Goal: Complete application form

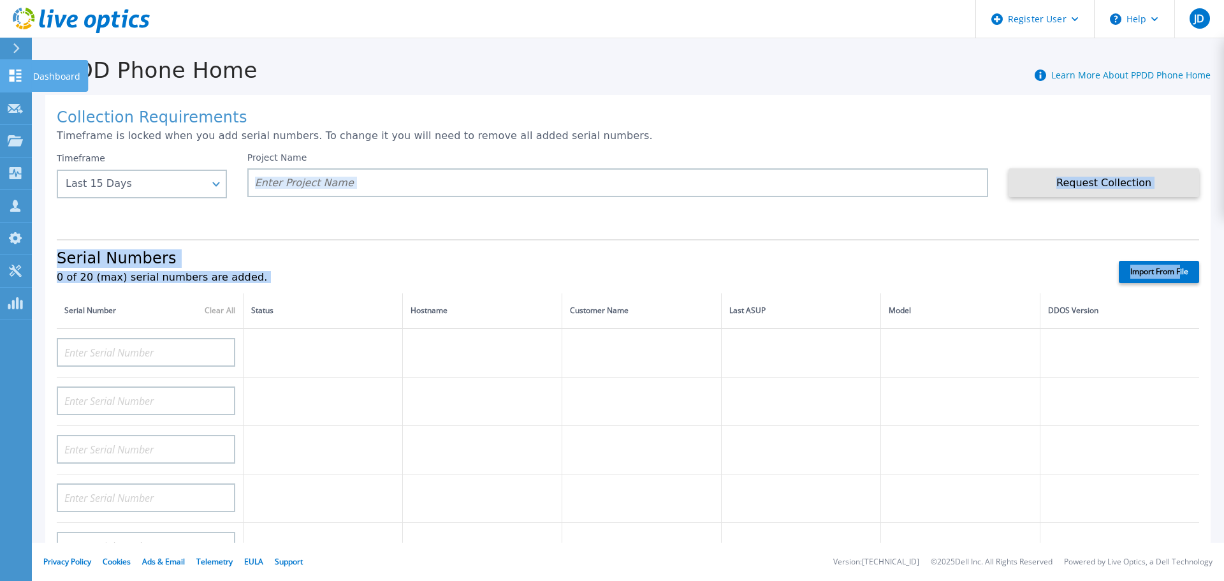
click at [23, 70] on link "Dashboard Dashboard" at bounding box center [16, 76] width 32 height 33
click at [17, 107] on icon at bounding box center [15, 109] width 15 height 10
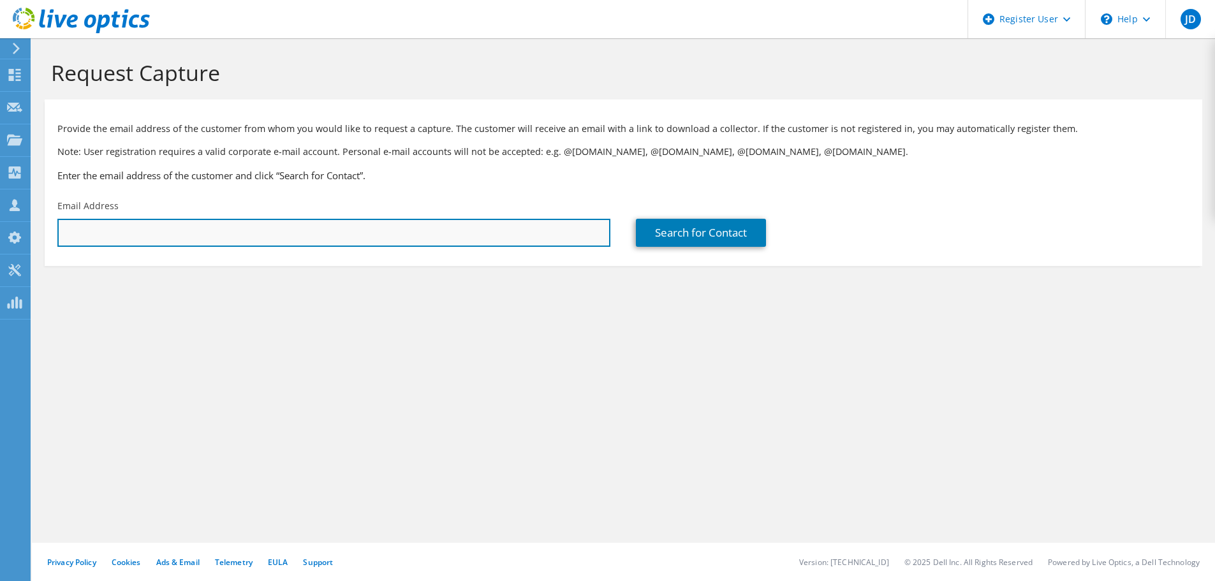
click at [208, 245] on input "text" at bounding box center [333, 233] width 553 height 28
paste input "[PERSON_NAME][EMAIL_ADDRESS][PERSON_NAME][DOMAIN_NAME]"
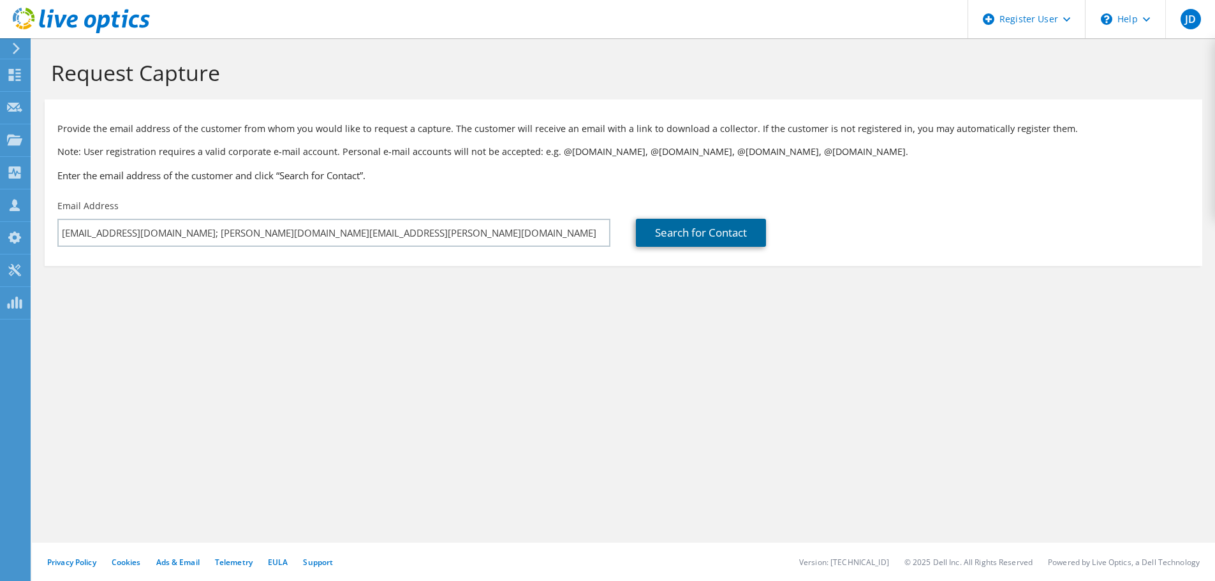
click at [694, 231] on link "Search for Contact" at bounding box center [701, 233] width 130 height 28
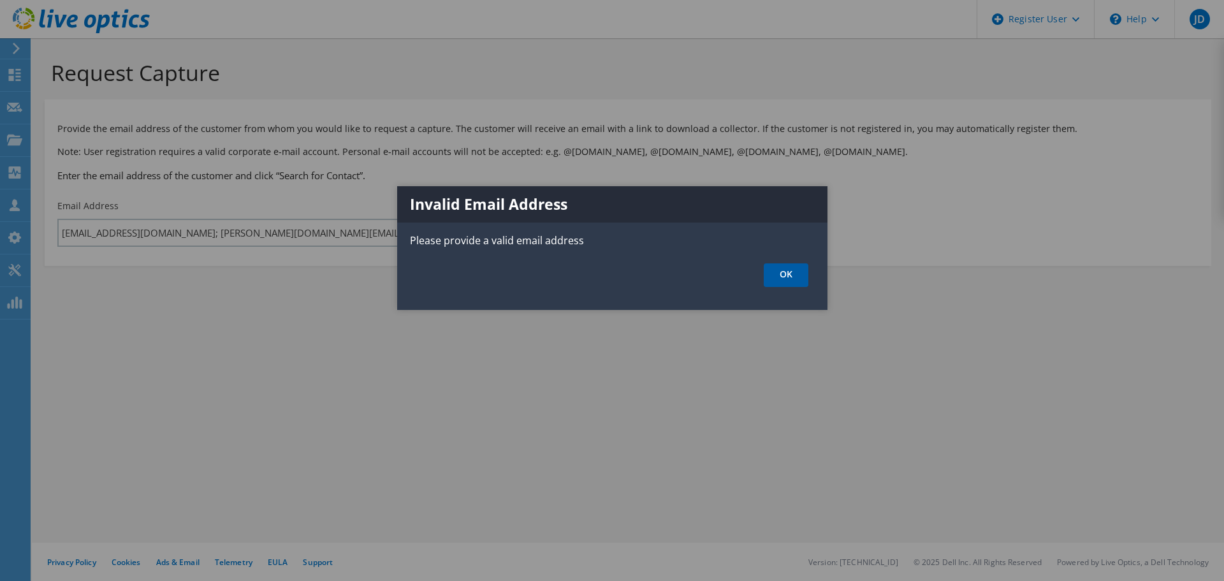
click at [791, 277] on link "OK" at bounding box center [786, 275] width 45 height 24
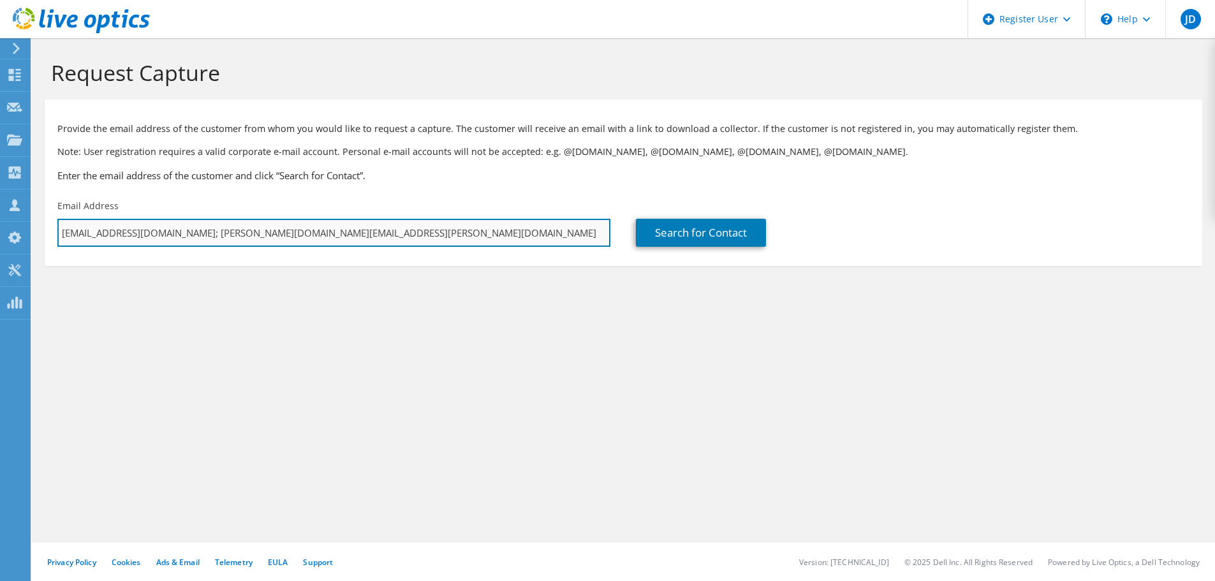
click at [283, 226] on input "[EMAIL_ADDRESS][DOMAIN_NAME]; [PERSON_NAME][DOMAIN_NAME][EMAIL_ADDRESS][PERSON_…" at bounding box center [333, 233] width 553 height 28
drag, startPoint x: 149, startPoint y: 230, endPoint x: 55, endPoint y: 239, distance: 93.6
click at [55, 239] on div "Email Address luc.six@barco.com; mathias.dewulf@barco.com" at bounding box center [334, 223] width 578 height 60
type input "mathias.dewulf@barco.com"
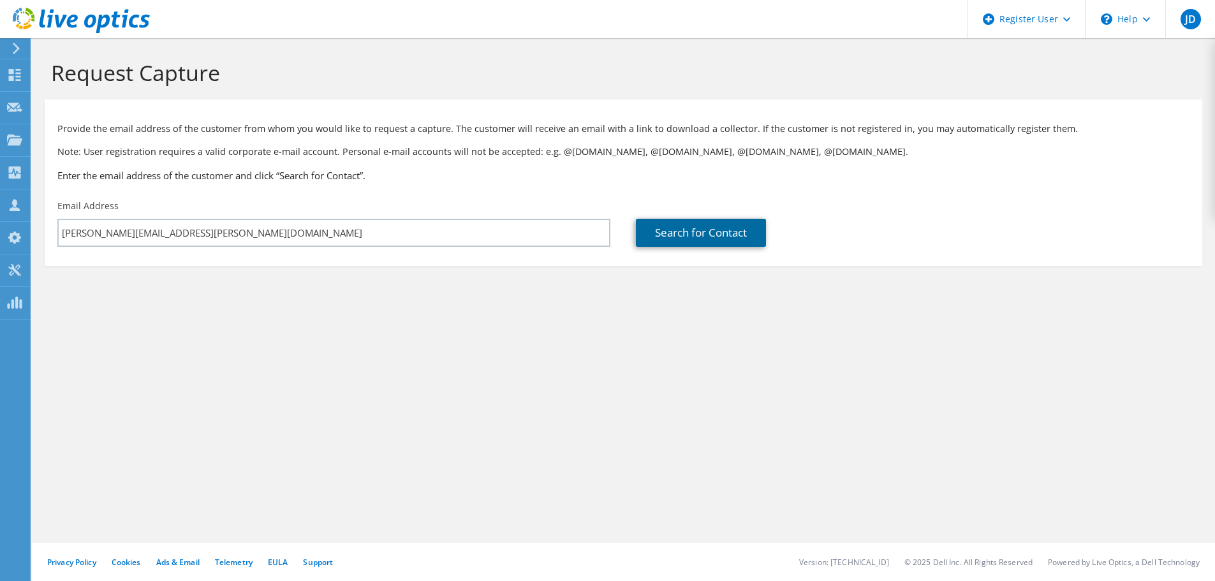
click at [709, 239] on link "Search for Contact" at bounding box center [701, 233] width 130 height 28
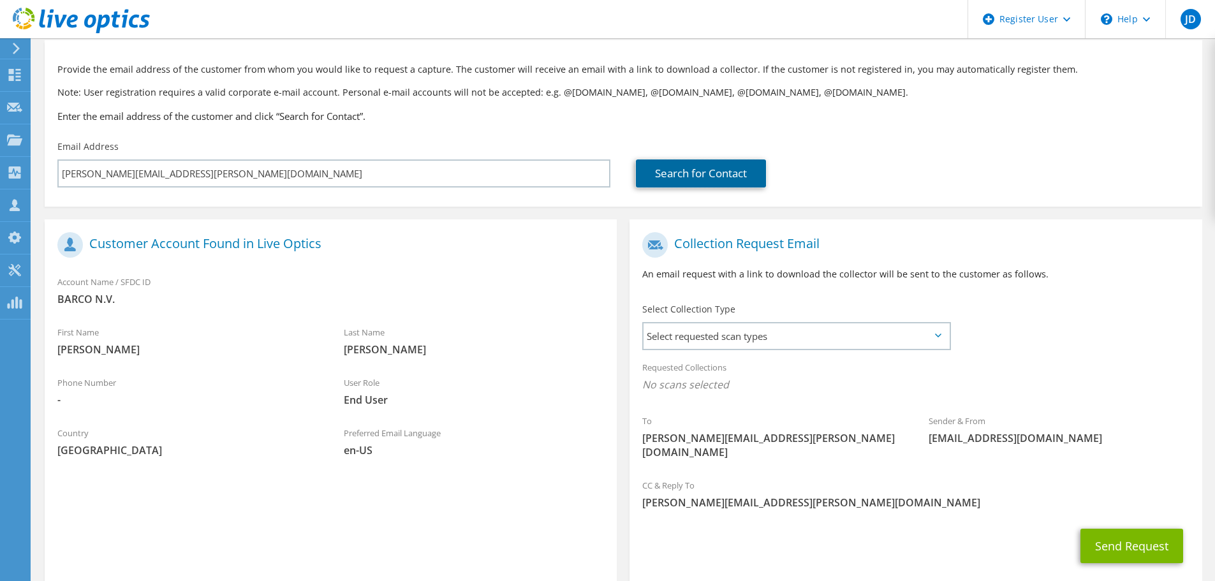
scroll to position [117, 0]
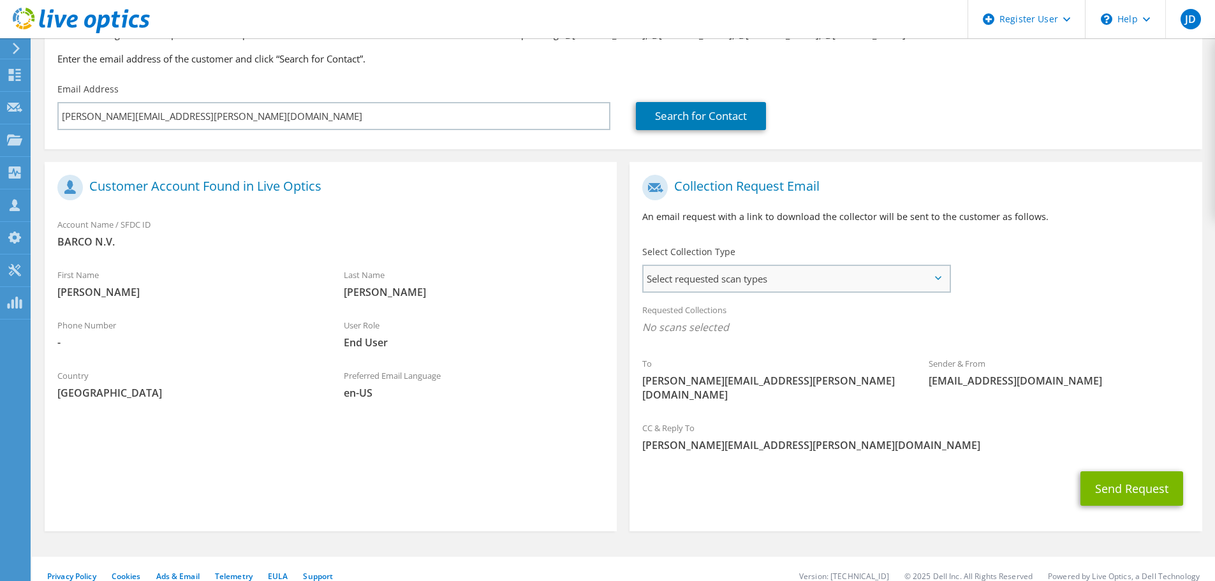
click at [760, 271] on span "Select requested scan types" at bounding box center [795, 279] width 305 height 26
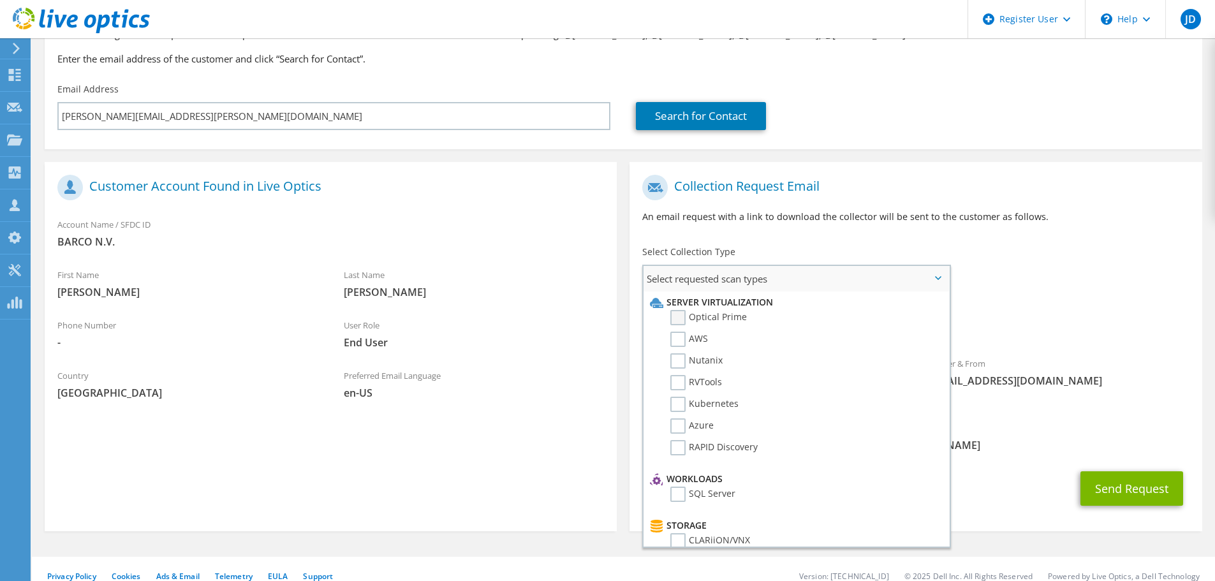
click at [689, 317] on label "Optical Prime" at bounding box center [708, 317] width 77 height 15
click at [0, 0] on input "Optical Prime" at bounding box center [0, 0] width 0 height 0
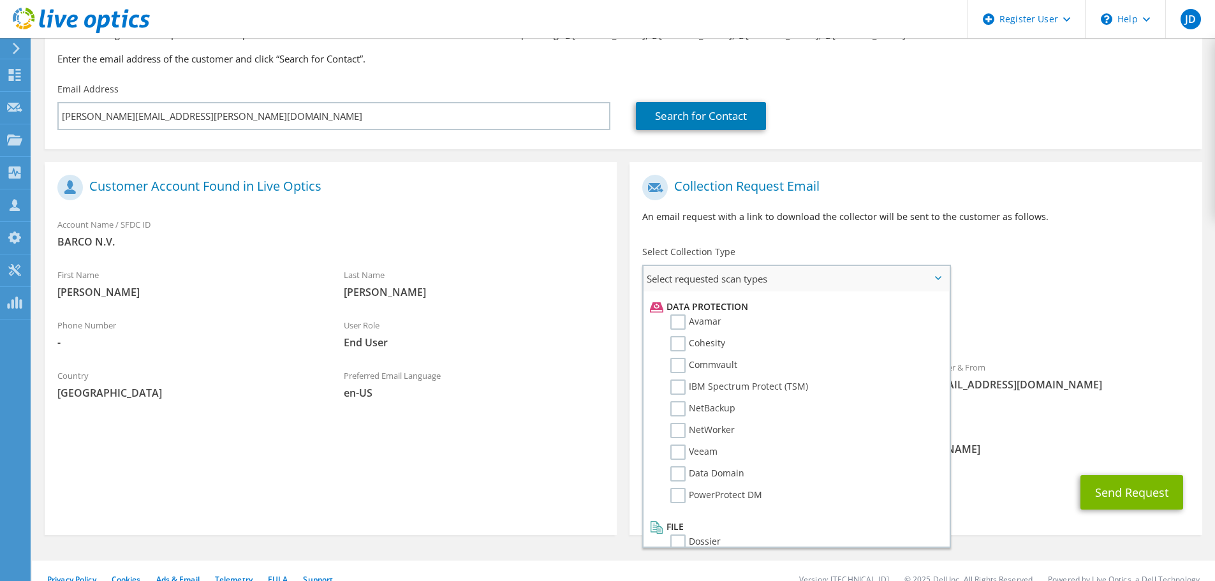
scroll to position [554, 0]
click at [695, 423] on label "NetWorker" at bounding box center [702, 423] width 64 height 15
click at [0, 0] on input "NetWorker" at bounding box center [0, 0] width 0 height 0
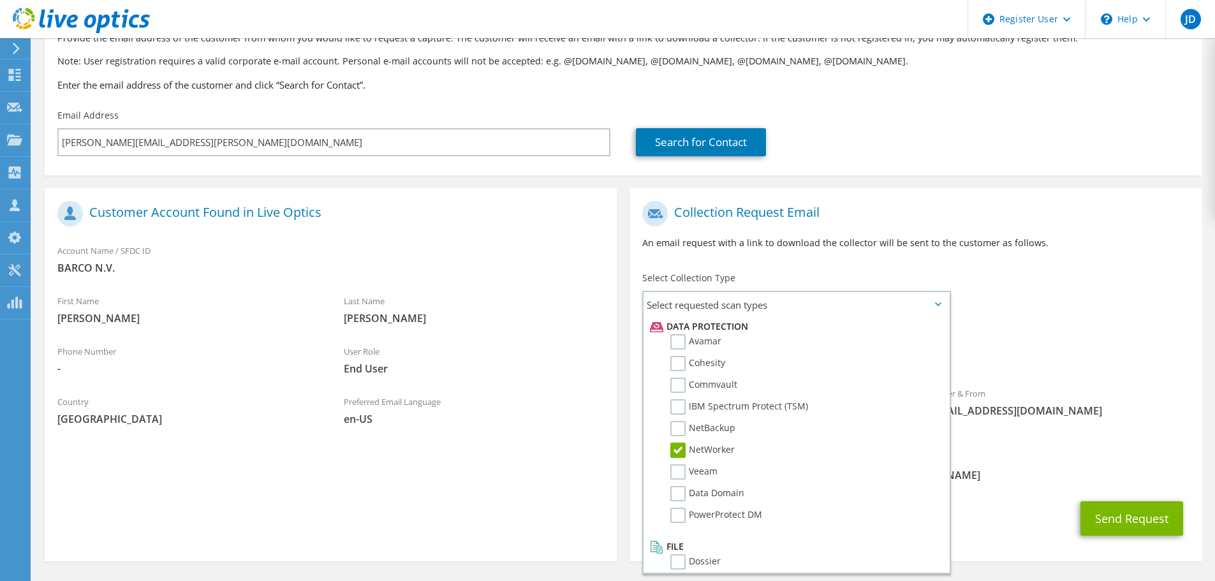
scroll to position [121, 0]
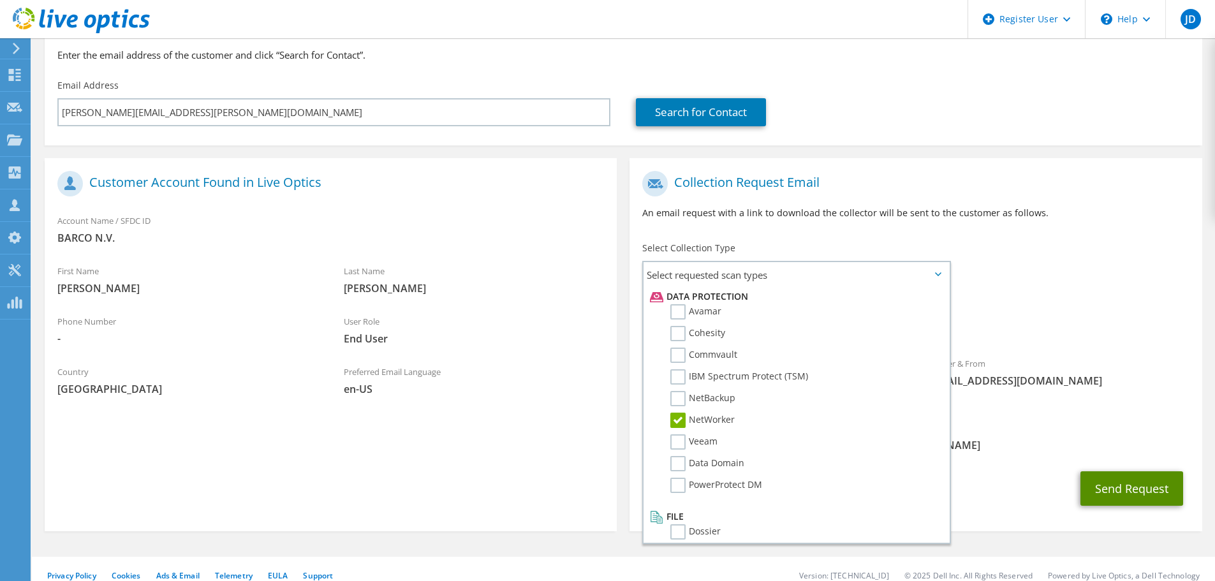
click at [1129, 483] on button "Send Request" at bounding box center [1131, 488] width 103 height 34
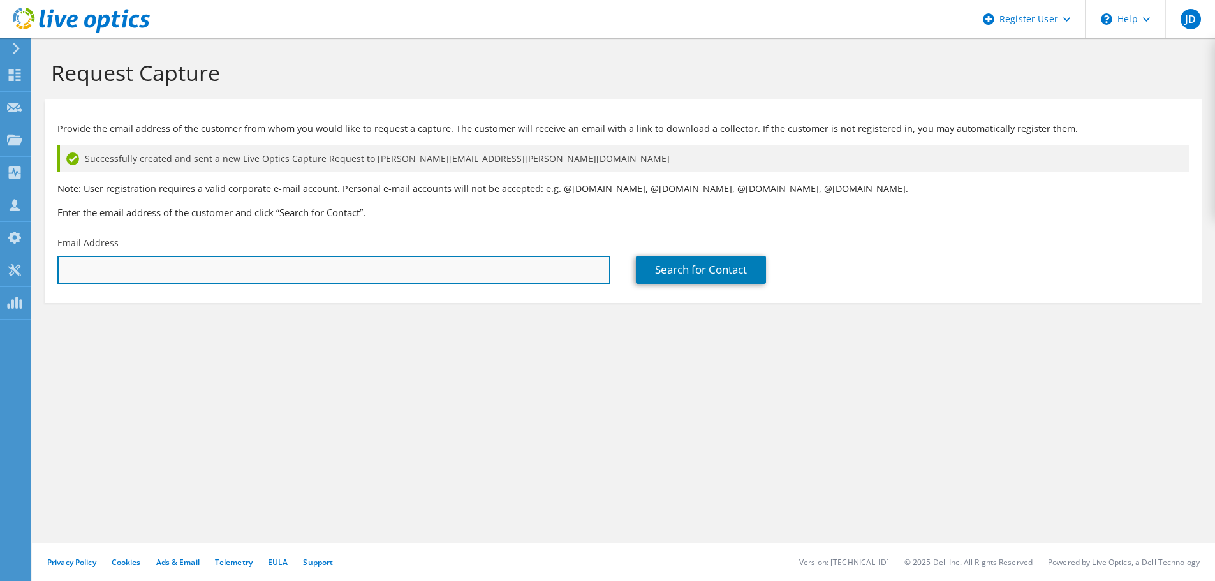
click at [203, 266] on input "text" at bounding box center [333, 270] width 553 height 28
type input "[EMAIL_ADDRESS][DOMAIN_NAME]"
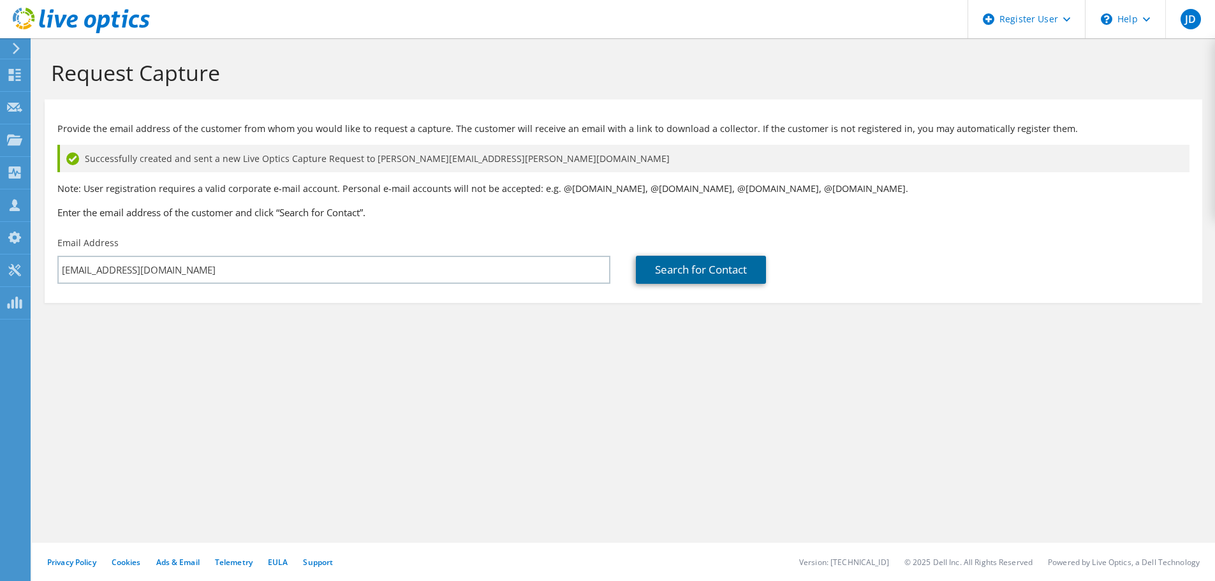
click at [668, 279] on link "Search for Contact" at bounding box center [701, 270] width 130 height 28
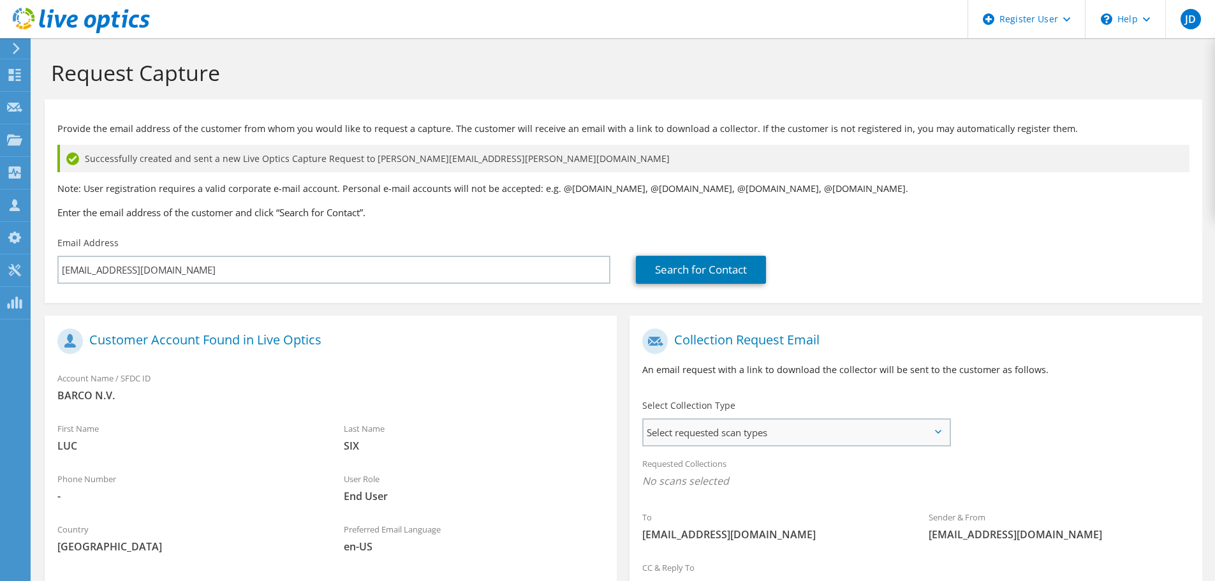
click at [732, 434] on span "Select requested scan types" at bounding box center [795, 433] width 305 height 26
click at [708, 469] on label "Optical Prime" at bounding box center [708, 471] width 77 height 15
click at [0, 0] on input "Optical Prime" at bounding box center [0, 0] width 0 height 0
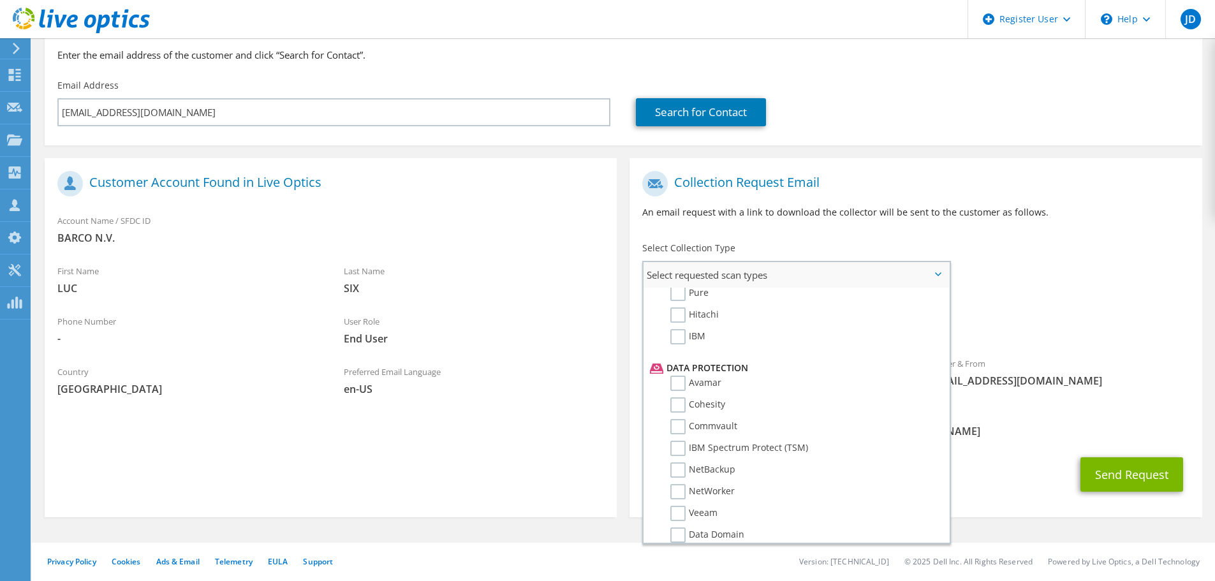
scroll to position [563, 0]
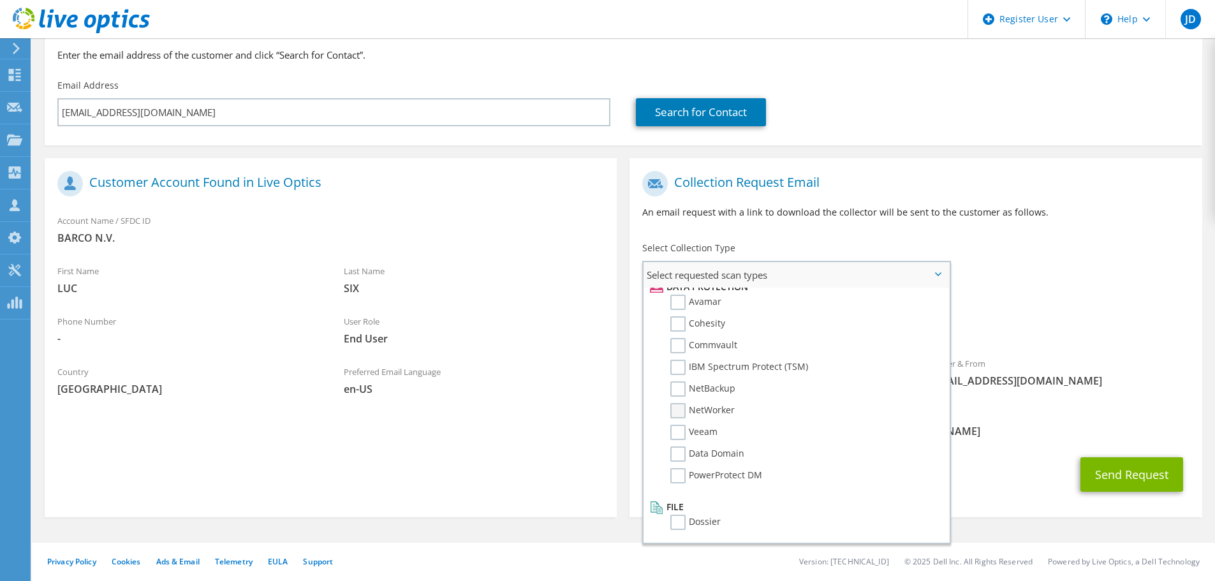
click at [701, 409] on label "NetWorker" at bounding box center [702, 410] width 64 height 15
click at [0, 0] on input "NetWorker" at bounding box center [0, 0] width 0 height 0
click at [1159, 478] on button "Send Request" at bounding box center [1131, 474] width 103 height 34
